Goal: Task Accomplishment & Management: Manage account settings

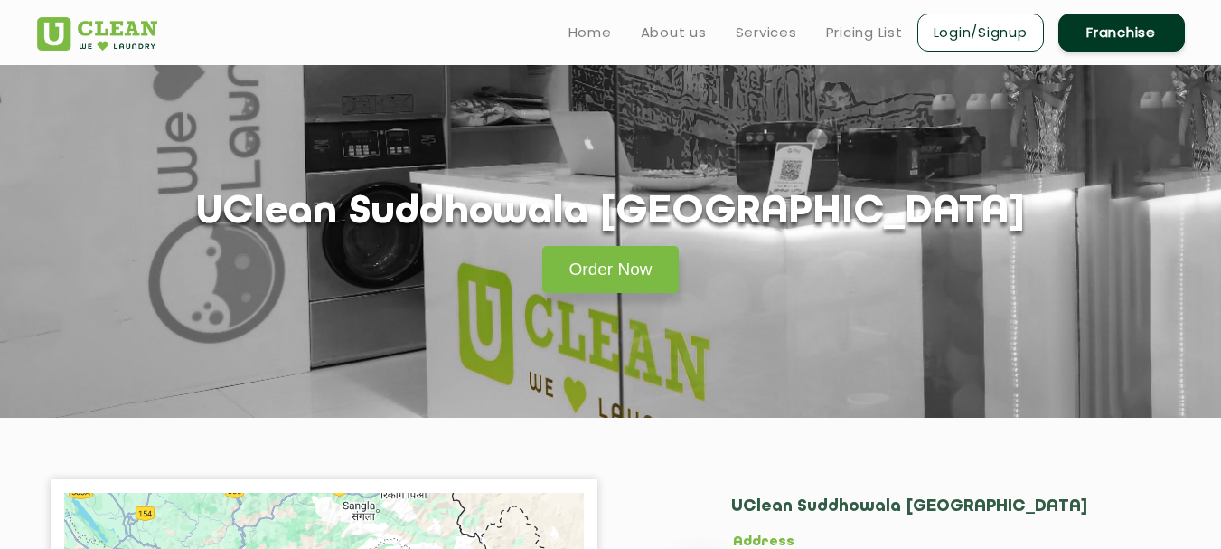
click at [1026, 32] on link "Login/Signup" at bounding box center [981, 33] width 127 height 38
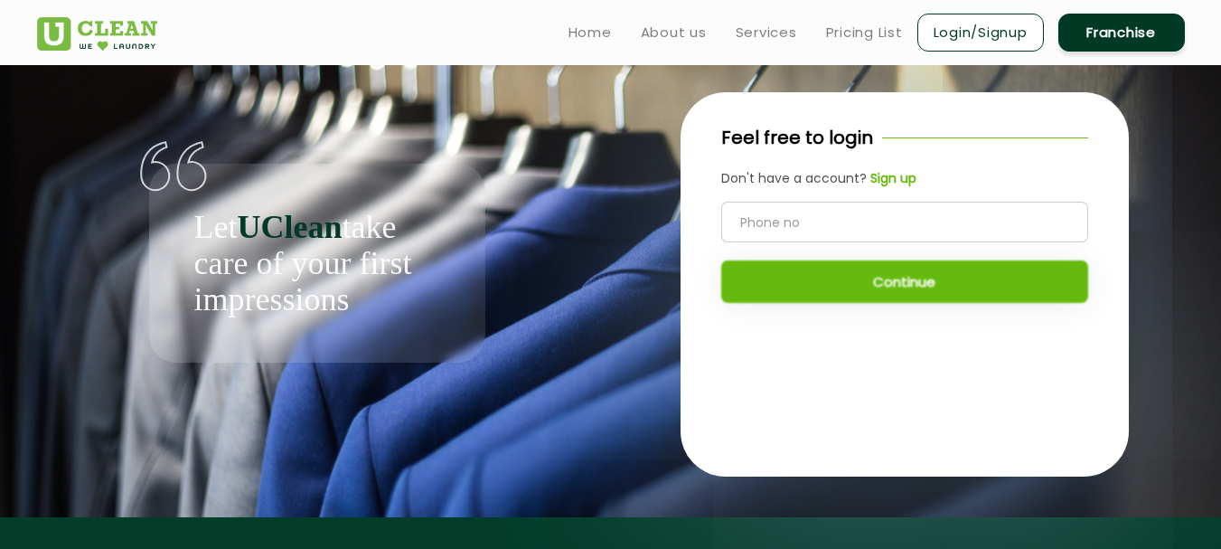
click at [837, 217] on input "tel" at bounding box center [904, 222] width 367 height 41
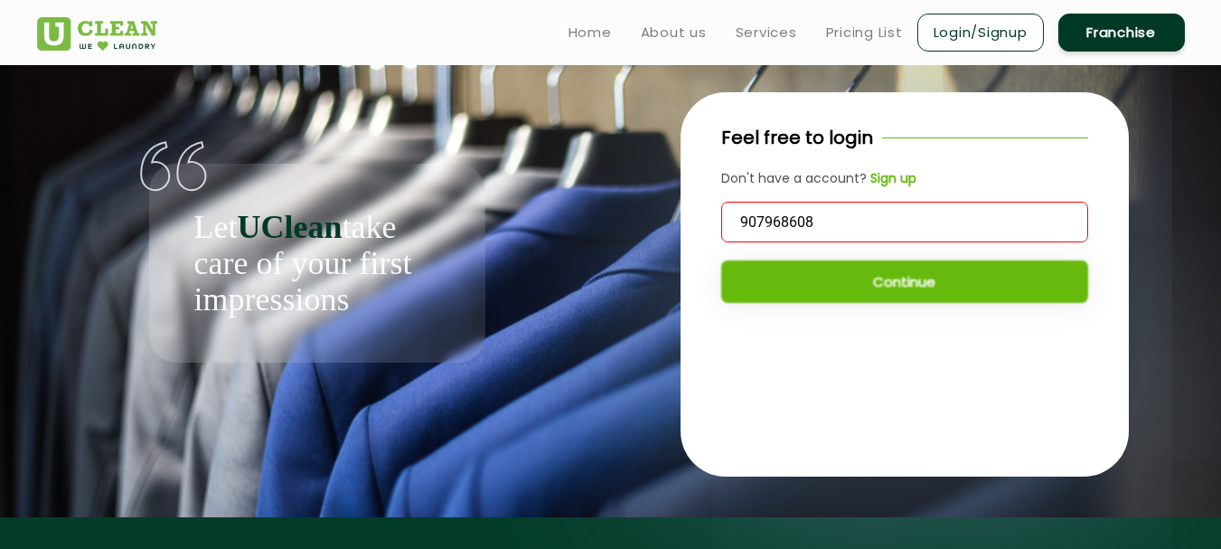
click at [837, 217] on input "907968608" at bounding box center [904, 222] width 367 height 41
click at [759, 219] on input "907968608" at bounding box center [904, 222] width 367 height 41
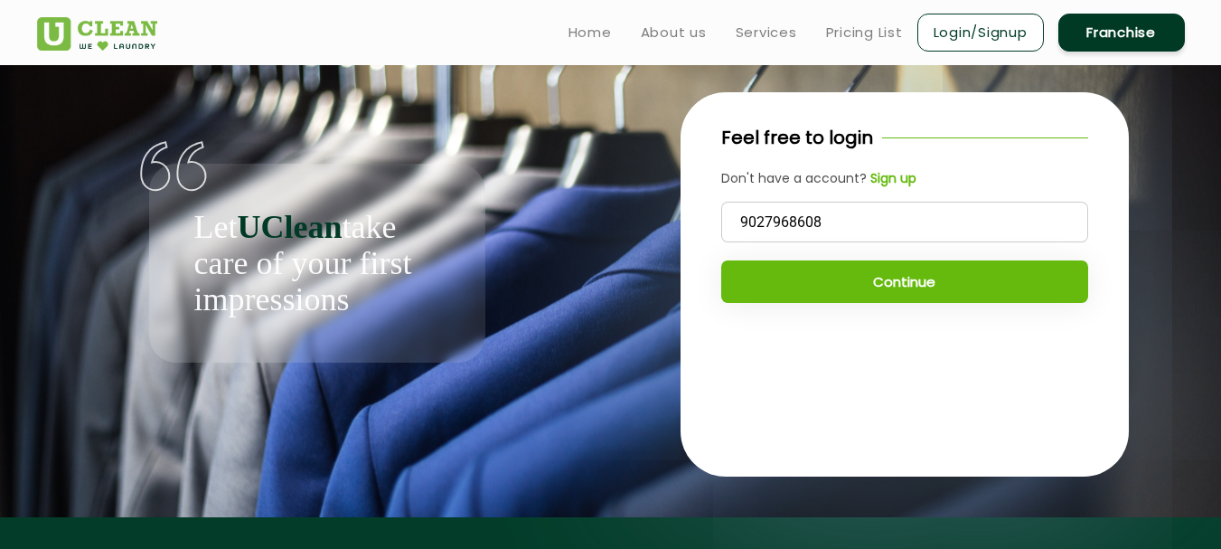
type input "9027968608"
click at [805, 258] on div "9027968608 Continue" at bounding box center [904, 252] width 367 height 101
click at [807, 268] on button "Continue" at bounding box center [904, 281] width 367 height 42
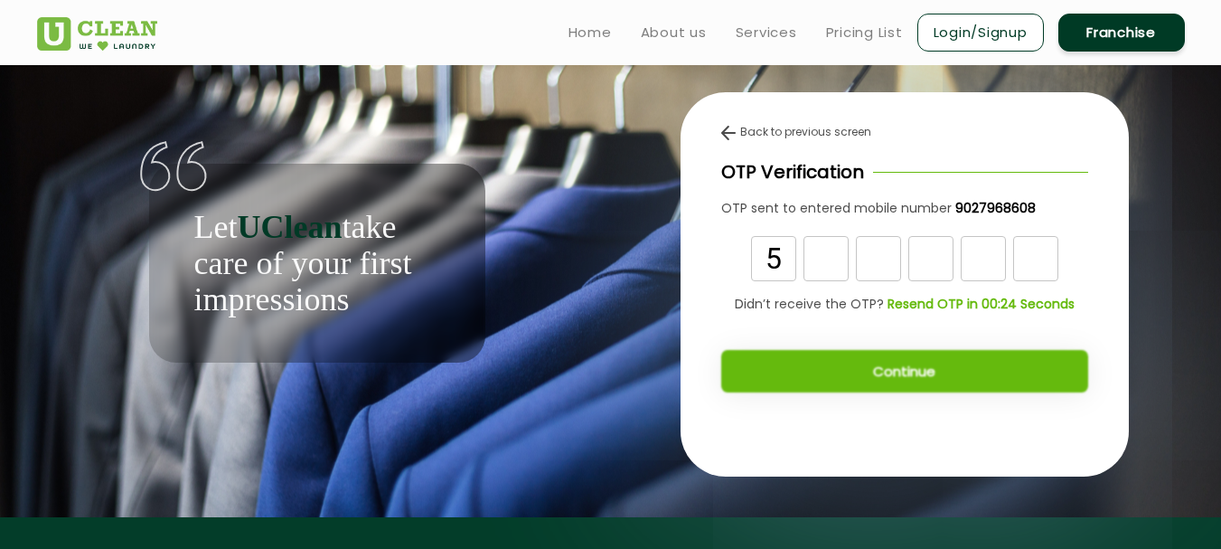
type input "5"
type input "4"
type input "1"
type input "0"
type input "2"
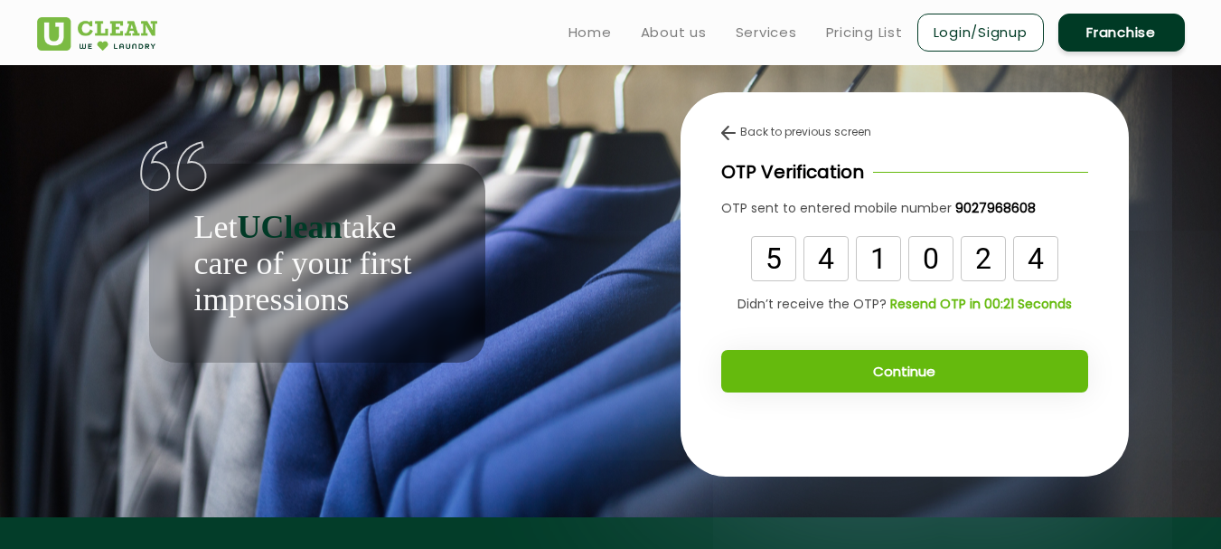
type input "4"
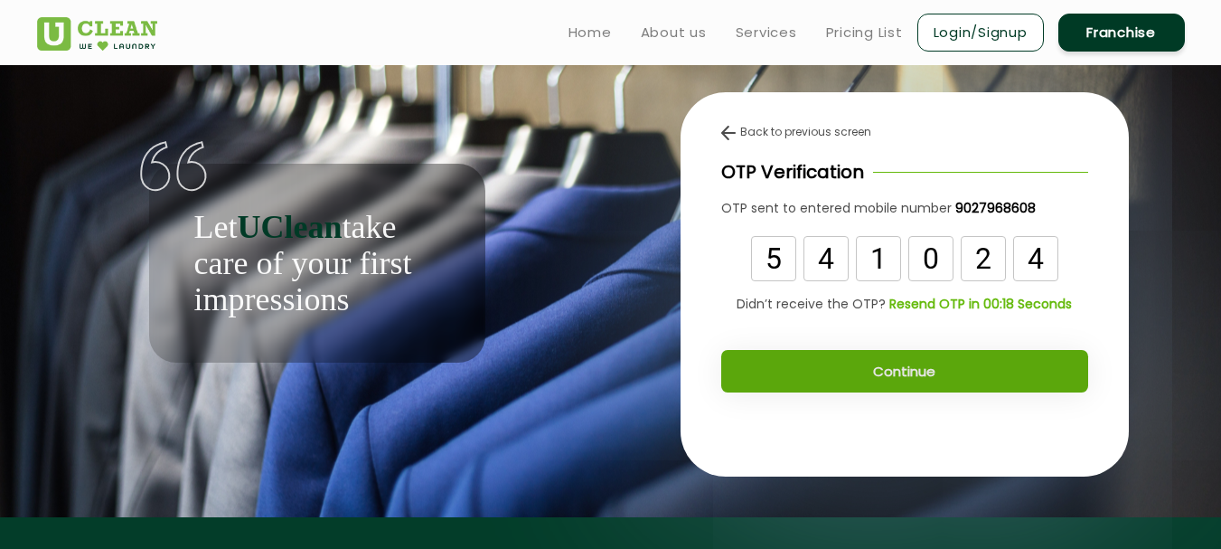
click at [865, 363] on button "Continue" at bounding box center [904, 371] width 367 height 42
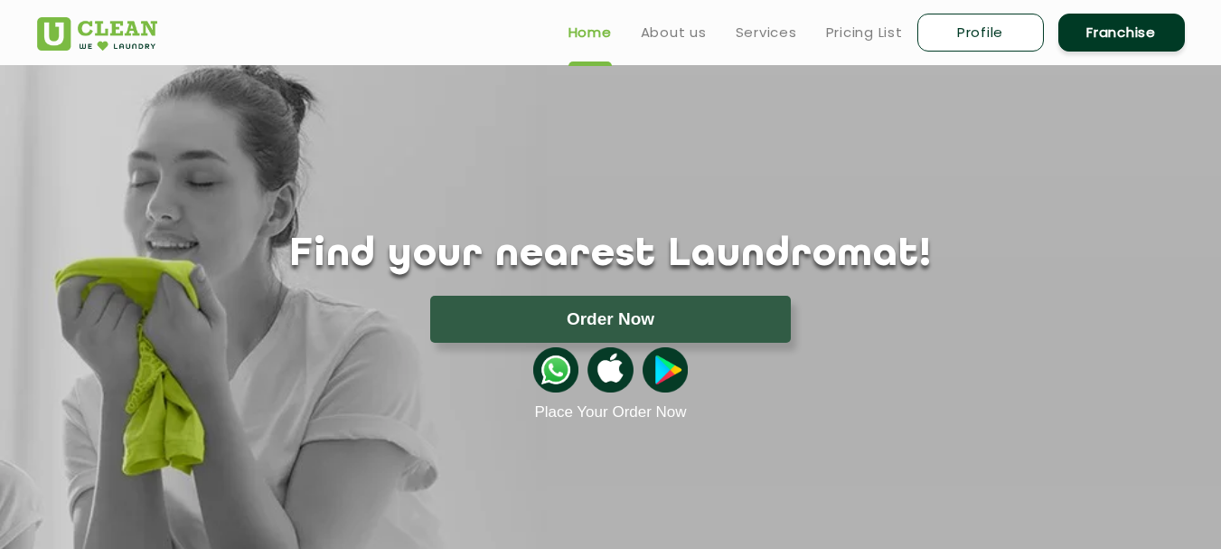
click at [925, 35] on link "Profile" at bounding box center [981, 33] width 127 height 38
select select
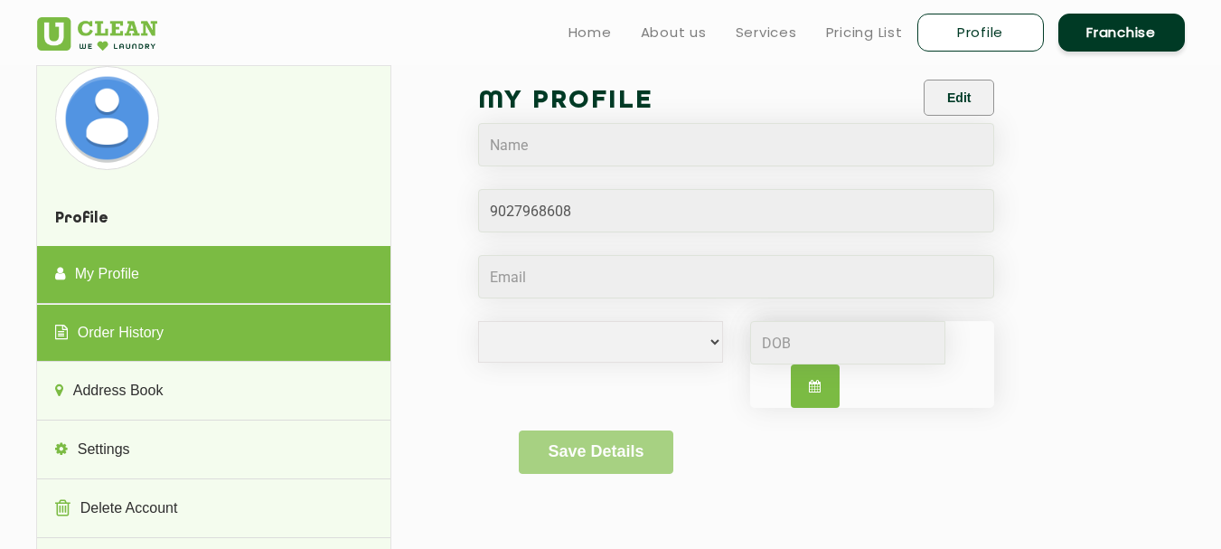
click at [299, 325] on link "Order History" at bounding box center [213, 334] width 353 height 58
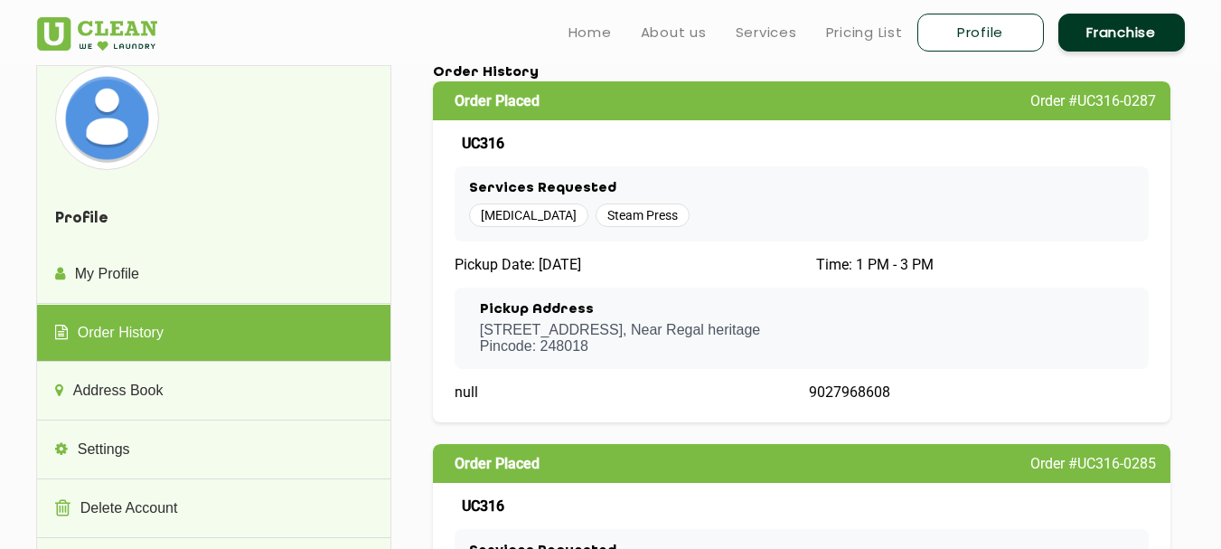
drag, startPoint x: 606, startPoint y: 337, endPoint x: 652, endPoint y: 326, distance: 47.4
click at [607, 336] on p "Lane 3 , Mahadev Enclave, Harbhjawala , Near Regal heritage Pincode: 248018" at bounding box center [620, 338] width 280 height 33
click at [710, 323] on p "Lane 3 , Mahadev Enclave, Harbhjawala , Near Regal heritage Pincode: 248018" at bounding box center [620, 338] width 280 height 33
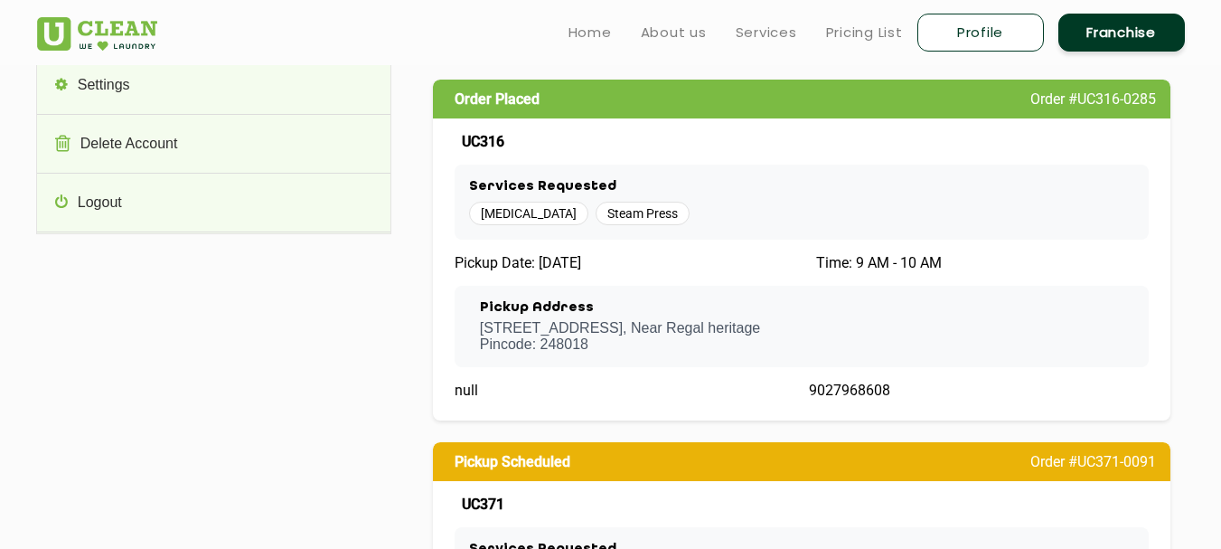
scroll to position [333, 0]
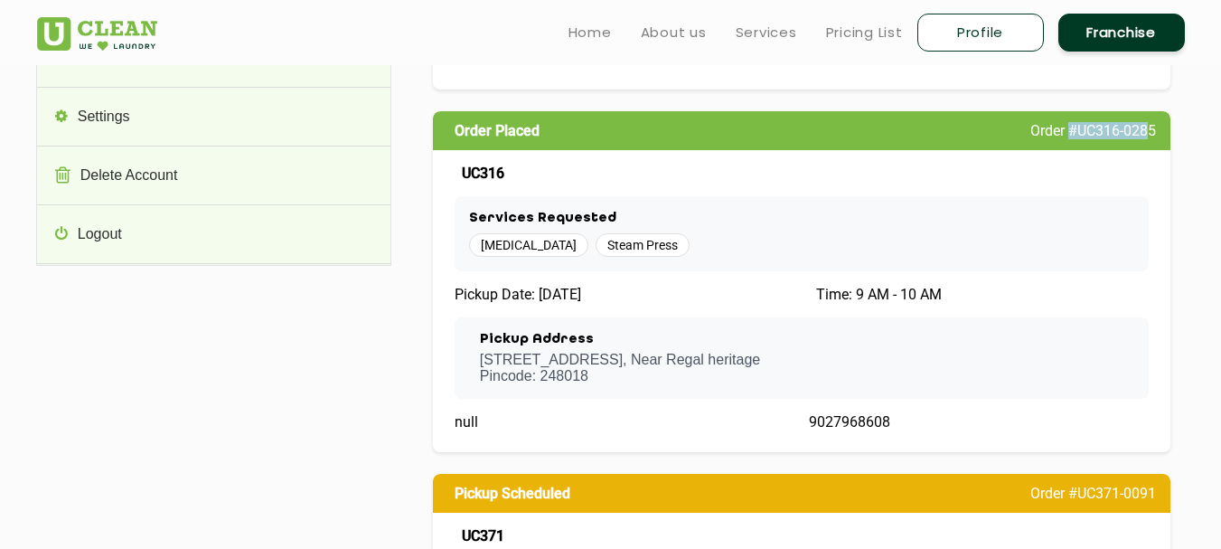
drag, startPoint x: 1072, startPoint y: 136, endPoint x: 1145, endPoint y: 136, distance: 73.2
click at [1145, 136] on span "Order #UC316-0285" at bounding box center [1094, 130] width 126 height 17
click at [1084, 172] on div "UC316" at bounding box center [802, 173] width 695 height 17
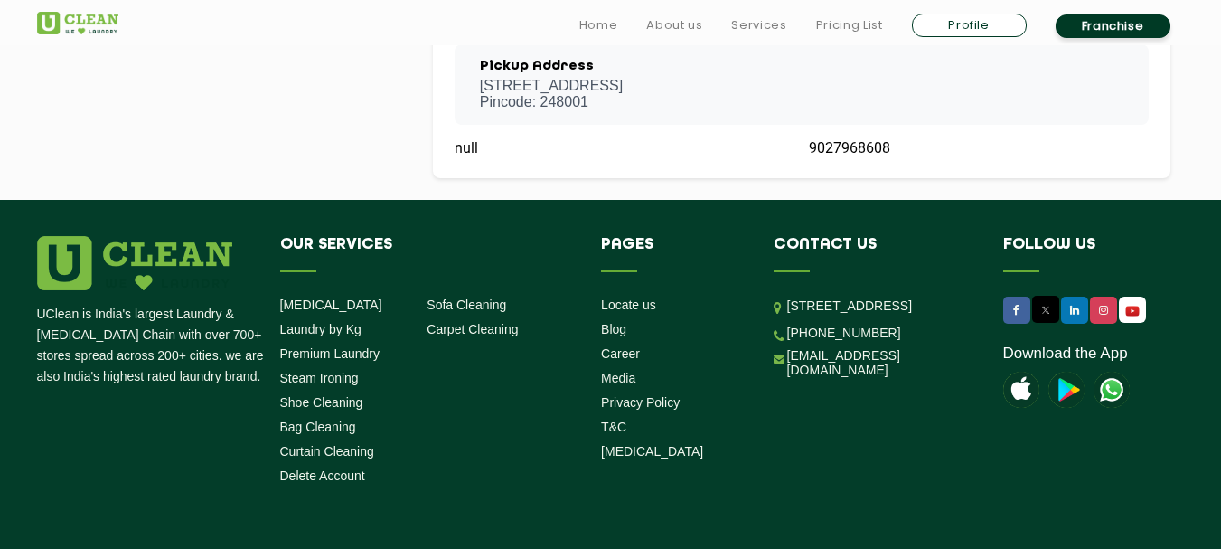
scroll to position [1056, 0]
